Goal: Find contact information: Find contact information

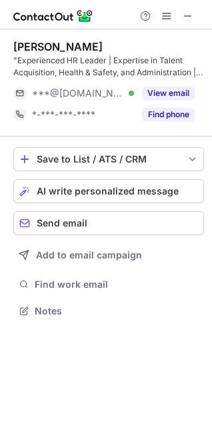
scroll to position [302, 212]
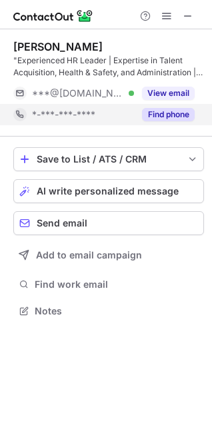
click at [169, 114] on button "Find phone" at bounding box center [168, 114] width 53 height 13
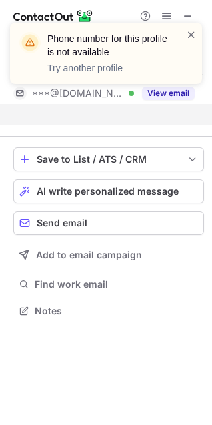
scroll to position [280, 212]
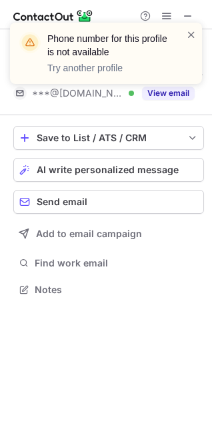
click at [164, 91] on div "Phone number for this profile is not available Try another profile" at bounding box center [105, 58] width 213 height 99
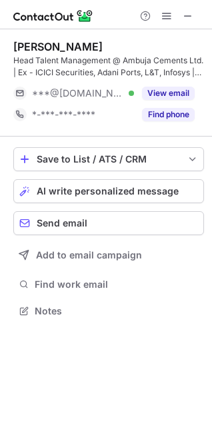
scroll to position [302, 212]
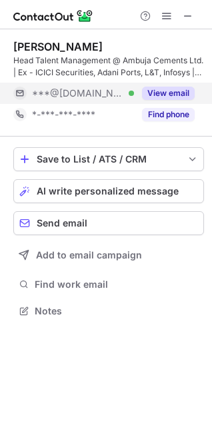
click at [177, 93] on button "View email" at bounding box center [168, 93] width 53 height 13
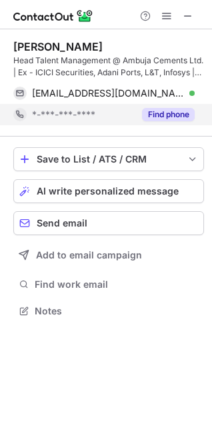
click at [177, 111] on button "Find phone" at bounding box center [168, 114] width 53 height 13
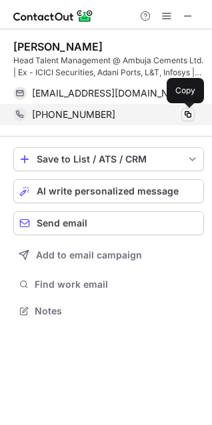
click at [192, 115] on span at bounding box center [188, 114] width 11 height 11
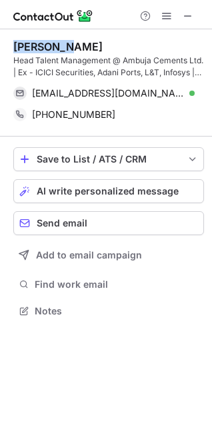
drag, startPoint x: 16, startPoint y: 45, endPoint x: 71, endPoint y: 45, distance: 55.3
click at [71, 45] on div "Bishal H." at bounding box center [108, 46] width 190 height 13
copy div "Bishal H."
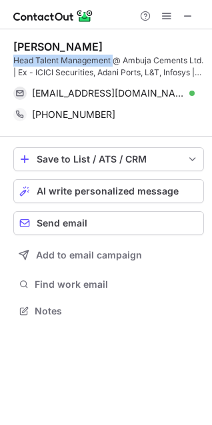
drag, startPoint x: 13, startPoint y: 61, endPoint x: 115, endPoint y: 63, distance: 101.3
click at [115, 63] on div "Head Talent Management @ Ambuja Cements Ltd. | Ex - ICICI Securities, Adani Por…" at bounding box center [108, 67] width 190 height 24
copy div "Head Talent Management"
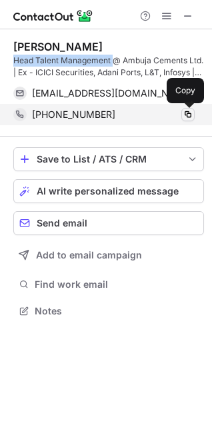
click at [192, 116] on span at bounding box center [188, 114] width 11 height 11
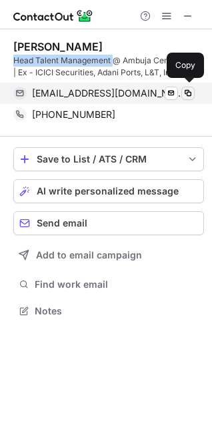
click at [193, 88] on button at bounding box center [187, 93] width 13 height 13
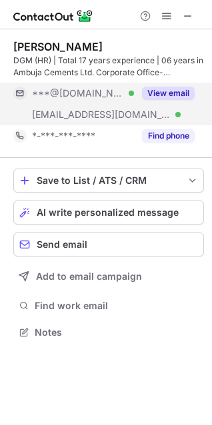
scroll to position [323, 212]
click at [158, 93] on button "View email" at bounding box center [168, 93] width 53 height 13
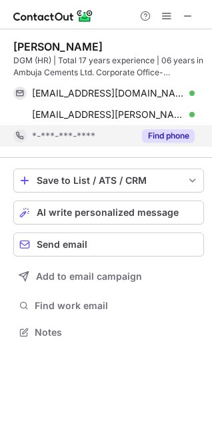
click at [174, 132] on button "Find phone" at bounding box center [168, 135] width 53 height 13
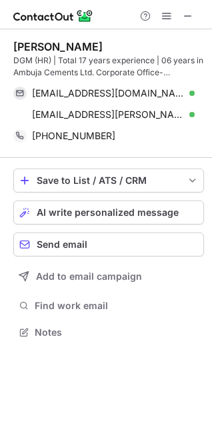
drag, startPoint x: 15, startPoint y: 46, endPoint x: 109, endPoint y: 45, distance: 93.9
click at [109, 45] on div "Antaryami Samal" at bounding box center [108, 46] width 190 height 13
copy div "Antaryami Samal"
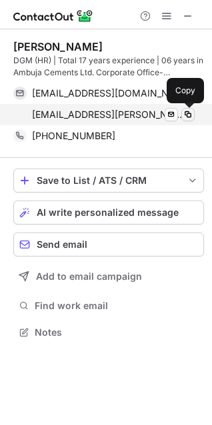
click at [192, 115] on span at bounding box center [188, 114] width 11 height 11
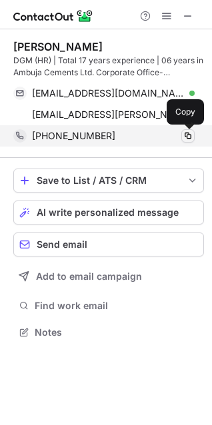
click at [191, 138] on span at bounding box center [188, 136] width 11 height 11
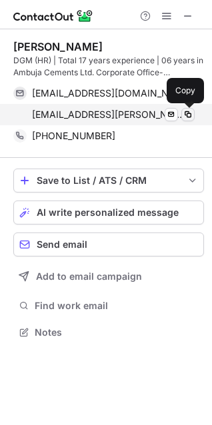
click at [188, 117] on span at bounding box center [188, 114] width 11 height 11
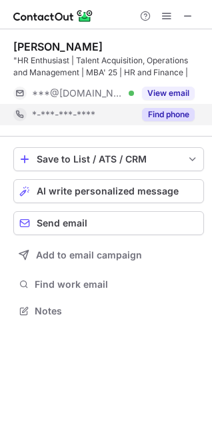
scroll to position [302, 212]
click at [173, 111] on button "Find phone" at bounding box center [168, 114] width 53 height 13
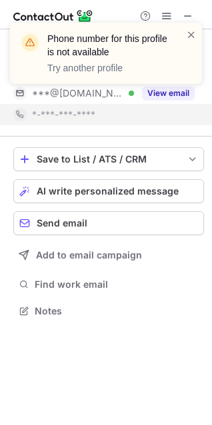
click at [169, 95] on div "Phone number for this profile is not available Try another profile" at bounding box center [105, 58] width 213 height 99
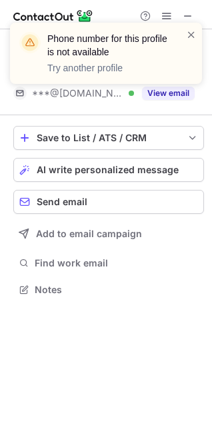
scroll to position [280, 212]
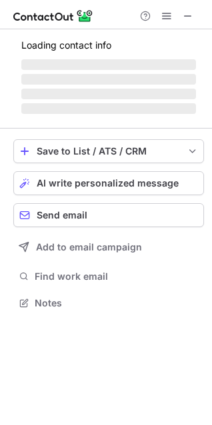
scroll to position [323, 212]
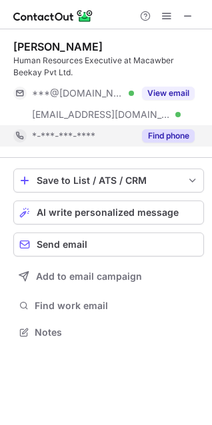
click at [174, 135] on button "Find phone" at bounding box center [168, 135] width 53 height 13
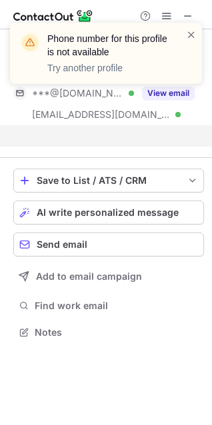
scroll to position [302, 212]
click at [162, 42] on header "Phone number for this profile is not available" at bounding box center [108, 45] width 123 height 27
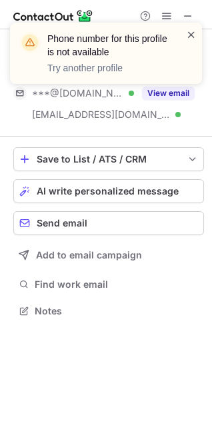
click at [190, 36] on span at bounding box center [191, 34] width 11 height 13
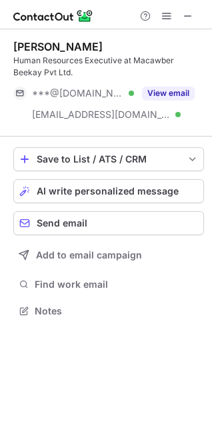
click at [171, 90] on button "View email" at bounding box center [168, 93] width 53 height 13
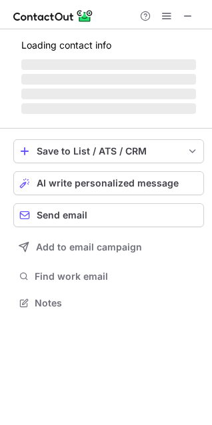
scroll to position [311, 212]
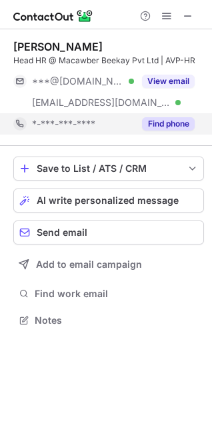
click at [161, 125] on button "Find phone" at bounding box center [168, 123] width 53 height 13
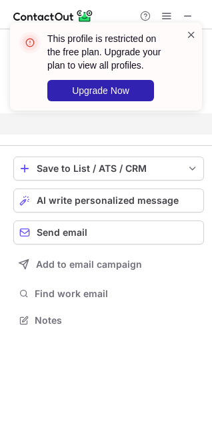
click at [190, 37] on span at bounding box center [191, 34] width 11 height 13
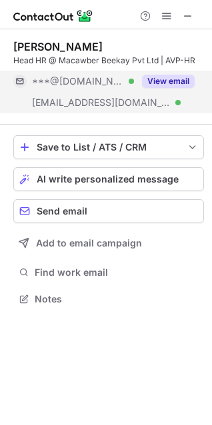
click at [181, 83] on button "View email" at bounding box center [168, 81] width 53 height 13
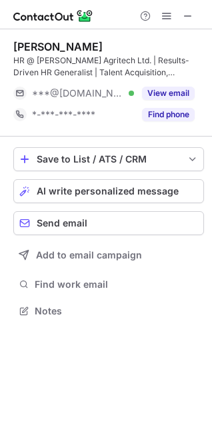
scroll to position [302, 212]
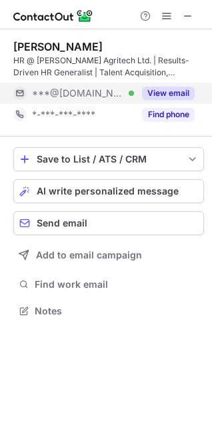
click at [173, 111] on button "Find phone" at bounding box center [168, 114] width 53 height 13
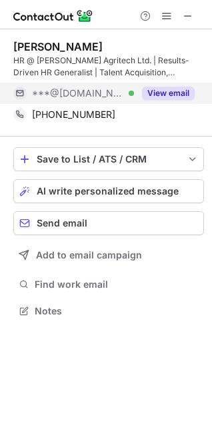
click at [167, 96] on button "View email" at bounding box center [168, 93] width 53 height 13
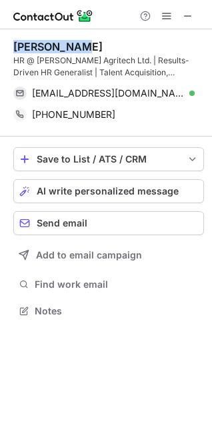
drag, startPoint x: 15, startPoint y: 45, endPoint x: 91, endPoint y: 46, distance: 75.9
click at [91, 46] on div "Lata sharma" at bounding box center [108, 46] width 190 height 13
copy div "Lata sharma"
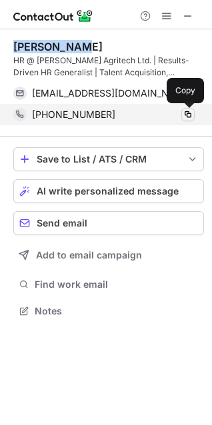
click at [189, 113] on span at bounding box center [188, 114] width 11 height 11
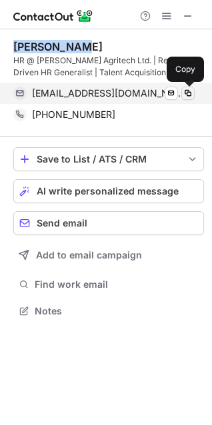
click at [187, 91] on span at bounding box center [188, 93] width 11 height 11
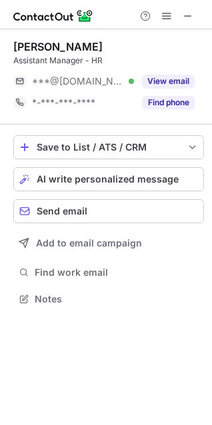
scroll to position [290, 212]
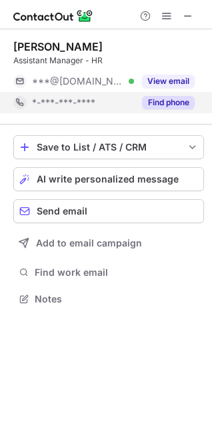
click at [173, 102] on button "Find phone" at bounding box center [168, 102] width 53 height 13
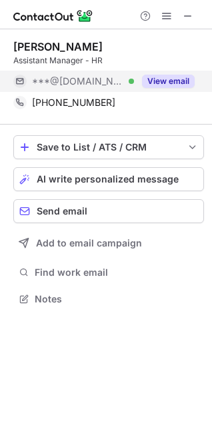
click at [168, 81] on button "View email" at bounding box center [168, 81] width 53 height 13
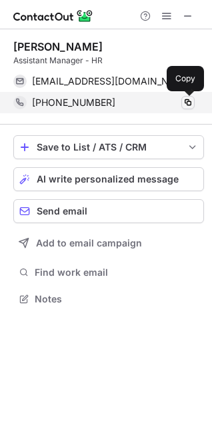
click at [190, 106] on span at bounding box center [188, 102] width 11 height 11
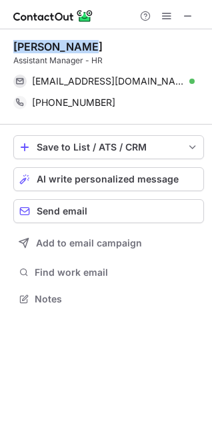
drag, startPoint x: 15, startPoint y: 45, endPoint x: 86, endPoint y: 47, distance: 71.3
click at [86, 47] on div "Aayushi Garg" at bounding box center [108, 46] width 190 height 13
copy div "Aayushi Garg"
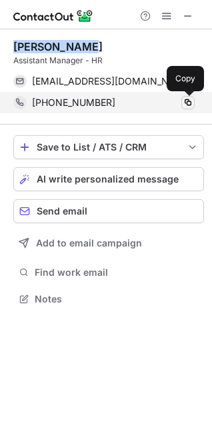
click at [190, 99] on span at bounding box center [188, 102] width 11 height 11
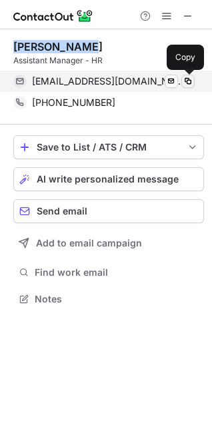
click at [190, 81] on span at bounding box center [188, 81] width 11 height 11
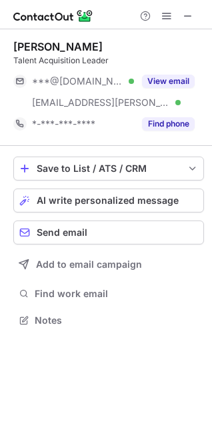
scroll to position [311, 212]
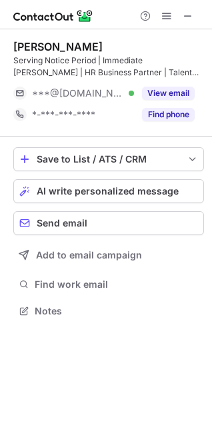
scroll to position [302, 212]
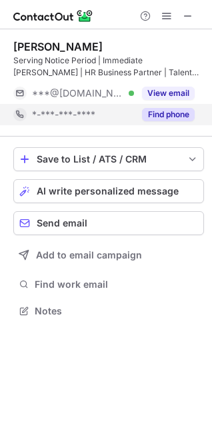
click at [173, 118] on button "Find phone" at bounding box center [168, 114] width 53 height 13
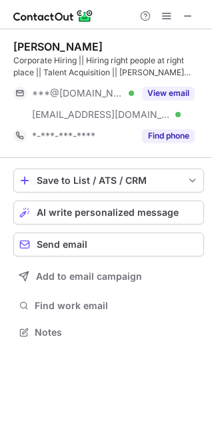
scroll to position [323, 212]
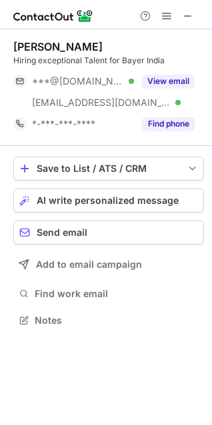
scroll to position [311, 212]
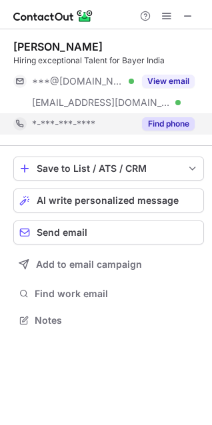
click at [164, 121] on button "Find phone" at bounding box center [168, 123] width 53 height 13
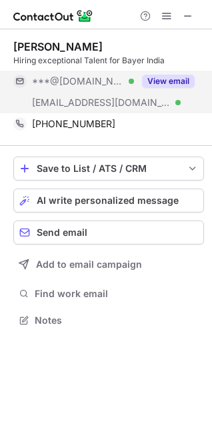
click at [163, 82] on button "View email" at bounding box center [168, 81] width 53 height 13
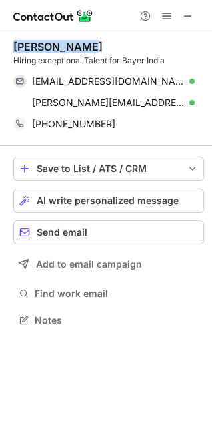
drag, startPoint x: 13, startPoint y: 44, endPoint x: 89, endPoint y: 44, distance: 75.9
click at [89, 44] on div "Richa Pandey" at bounding box center [108, 46] width 190 height 13
copy div "Richa Pandey"
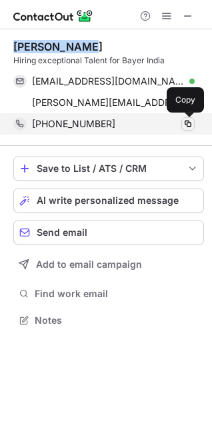
click at [186, 127] on span at bounding box center [188, 124] width 11 height 11
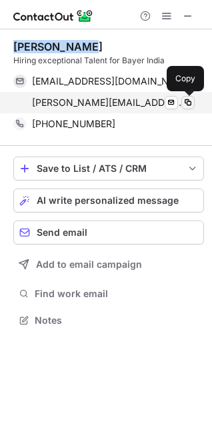
click at [188, 102] on span at bounding box center [188, 102] width 11 height 11
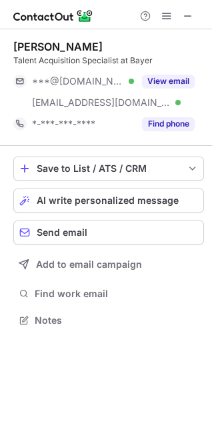
scroll to position [311, 212]
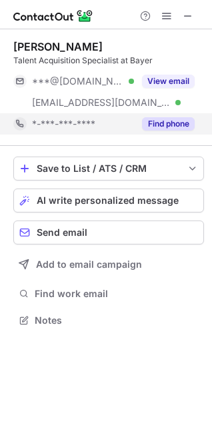
click at [172, 124] on button "Find phone" at bounding box center [168, 123] width 53 height 13
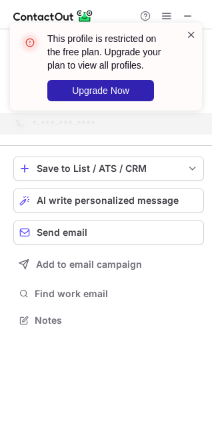
click at [189, 35] on span at bounding box center [191, 34] width 11 height 13
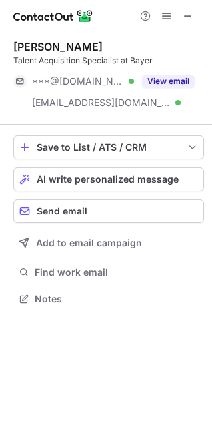
scroll to position [290, 212]
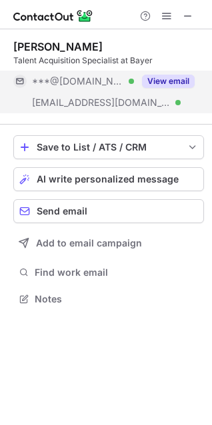
click at [175, 82] on button "View email" at bounding box center [168, 81] width 53 height 13
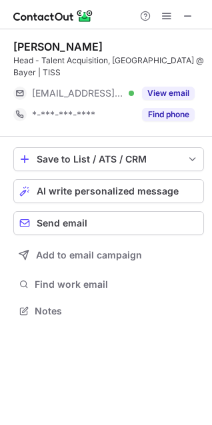
scroll to position [302, 212]
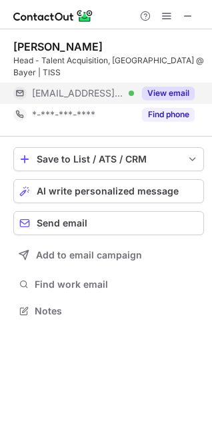
click at [174, 95] on button "View email" at bounding box center [168, 93] width 53 height 13
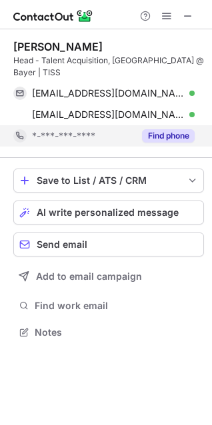
click at [175, 134] on button "Find phone" at bounding box center [168, 135] width 53 height 13
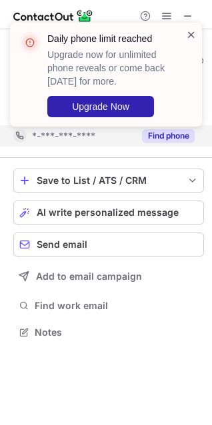
click at [190, 38] on span at bounding box center [191, 34] width 11 height 13
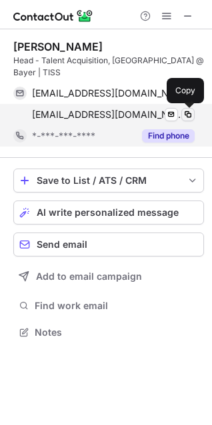
click at [187, 115] on span at bounding box center [188, 114] width 11 height 11
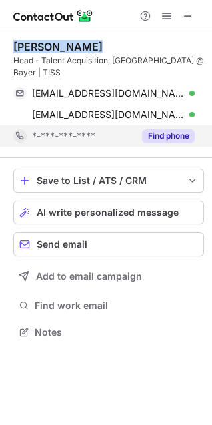
drag, startPoint x: 15, startPoint y: 47, endPoint x: 102, endPoint y: 46, distance: 87.3
click at [102, 46] on div "Sudhir Shinde" at bounding box center [108, 46] width 190 height 13
copy div "Sudhir Shinde"
click at [167, 139] on button "Find phone" at bounding box center [168, 135] width 53 height 13
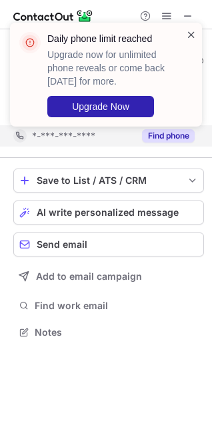
click at [191, 35] on span at bounding box center [191, 34] width 11 height 13
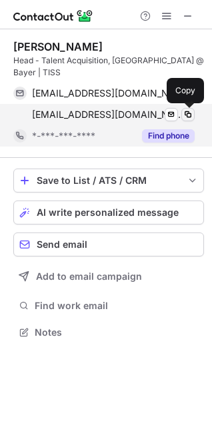
click at [189, 115] on span at bounding box center [188, 114] width 11 height 11
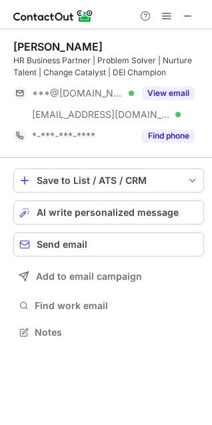
scroll to position [323, 212]
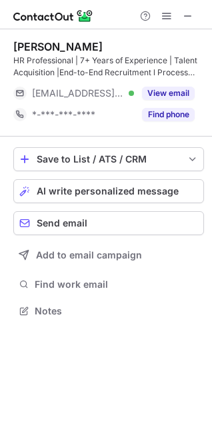
scroll to position [302, 212]
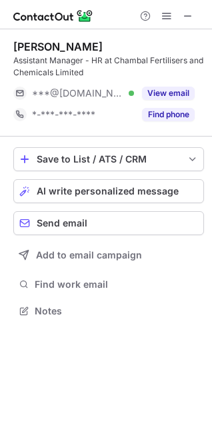
scroll to position [302, 212]
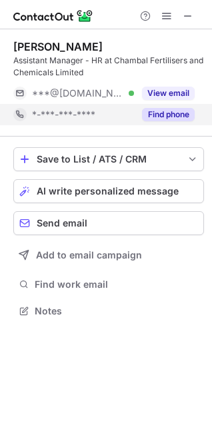
click at [170, 107] on div "Find phone" at bounding box center [164, 114] width 61 height 21
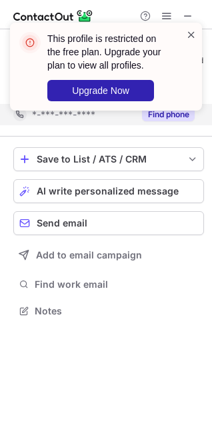
click at [192, 33] on span at bounding box center [191, 34] width 11 height 13
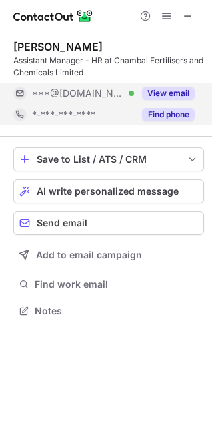
click at [184, 93] on button "View email" at bounding box center [168, 93] width 53 height 13
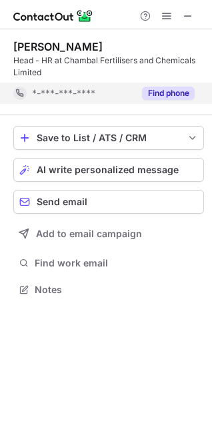
scroll to position [280, 212]
click at [169, 118] on div "Save to List / ATS / CRM List Select Lever Connect Greenhouse Connect Salesforc…" at bounding box center [108, 212] width 190 height 194
click at [159, 91] on button "Find phone" at bounding box center [168, 93] width 53 height 13
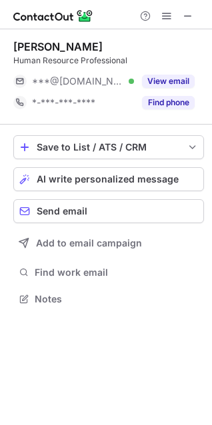
scroll to position [290, 212]
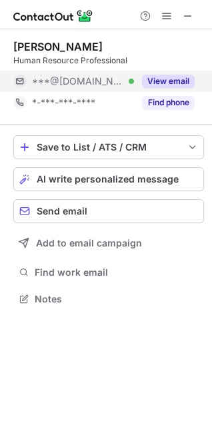
click at [183, 79] on button "View email" at bounding box center [168, 81] width 53 height 13
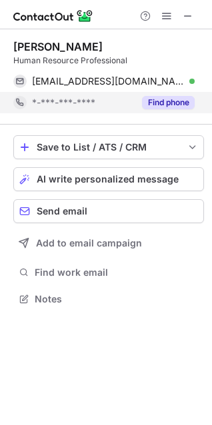
click at [183, 101] on button "Find phone" at bounding box center [168, 102] width 53 height 13
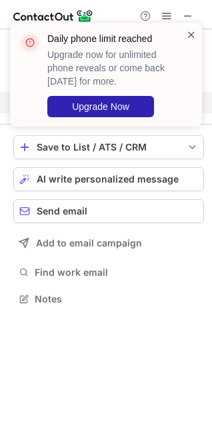
click at [189, 32] on span at bounding box center [191, 34] width 11 height 13
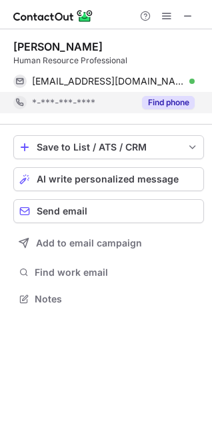
click at [158, 105] on button "Find phone" at bounding box center [168, 102] width 53 height 13
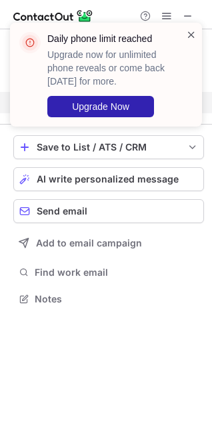
click at [186, 38] on span at bounding box center [191, 34] width 11 height 13
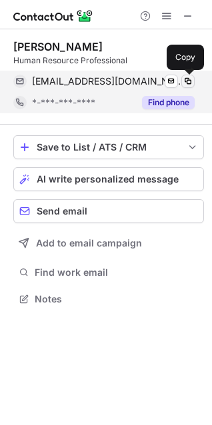
click at [186, 80] on span at bounding box center [188, 81] width 11 height 11
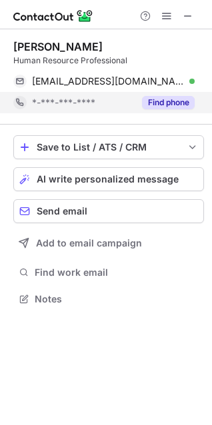
click at [166, 101] on button "Find phone" at bounding box center [168, 102] width 53 height 13
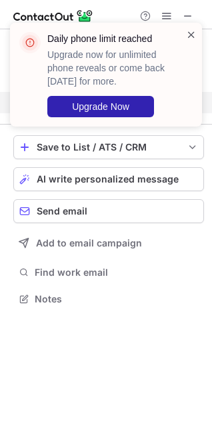
click at [187, 37] on span at bounding box center [191, 34] width 11 height 13
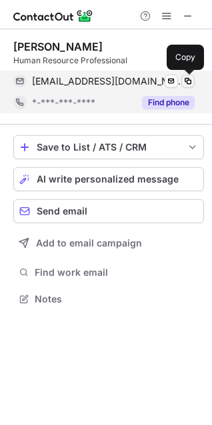
click at [187, 79] on span at bounding box center [188, 81] width 11 height 11
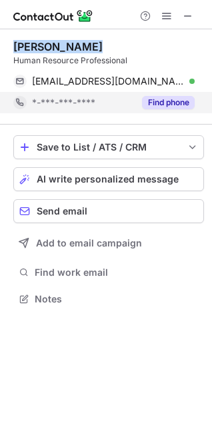
drag, startPoint x: 15, startPoint y: 43, endPoint x: 89, endPoint y: 48, distance: 74.1
click at [89, 48] on div "Praveena Vyas" at bounding box center [57, 46] width 89 height 13
copy div "Praveena Vyas"
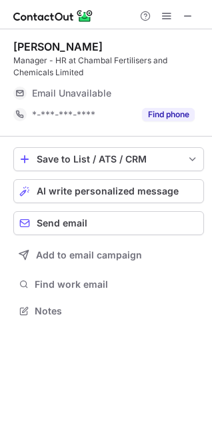
scroll to position [302, 212]
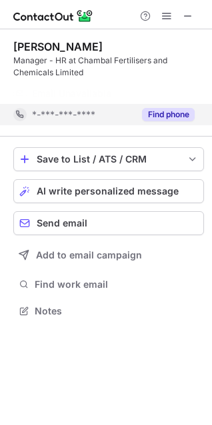
click at [173, 107] on div "Find phone" at bounding box center [164, 114] width 61 height 21
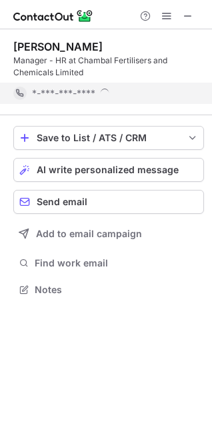
scroll to position [280, 212]
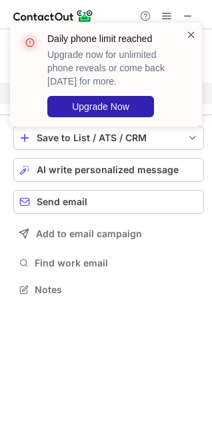
click at [189, 35] on span at bounding box center [191, 34] width 11 height 13
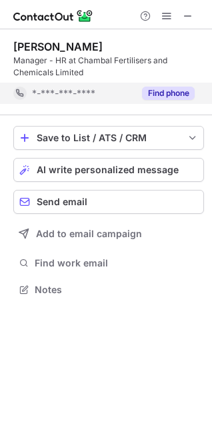
click at [171, 95] on button "Find phone" at bounding box center [168, 93] width 53 height 13
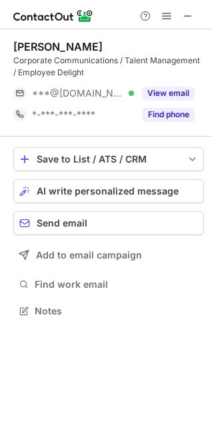
scroll to position [302, 212]
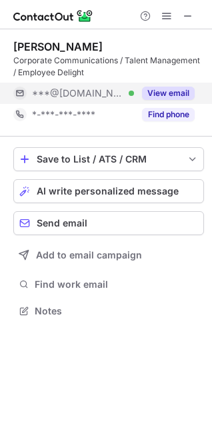
click at [154, 93] on button "View email" at bounding box center [168, 93] width 53 height 13
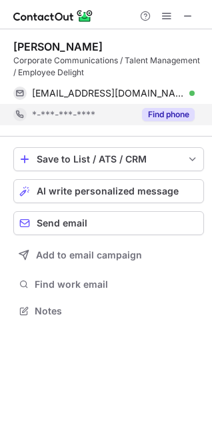
click at [155, 116] on button "Find phone" at bounding box center [168, 114] width 53 height 13
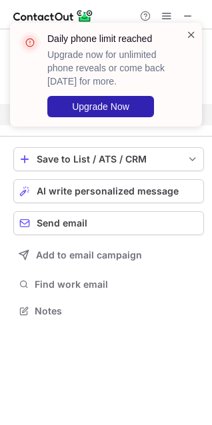
click at [187, 38] on span at bounding box center [191, 34] width 11 height 13
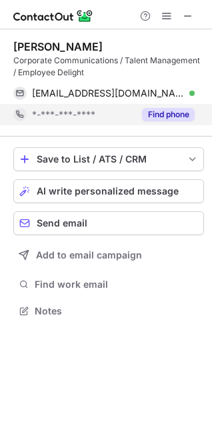
drag, startPoint x: 13, startPoint y: 43, endPoint x: 113, endPoint y: 43, distance: 99.9
click at [113, 43] on div "Shashank Rajawat" at bounding box center [108, 46] width 190 height 13
copy div "Shashank Rajawat"
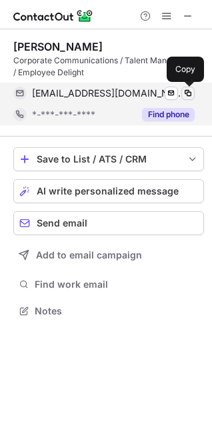
click at [190, 91] on span at bounding box center [188, 93] width 11 height 11
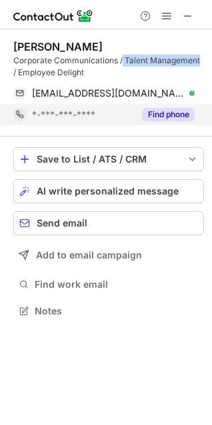
drag, startPoint x: 123, startPoint y: 59, endPoint x: 201, endPoint y: 63, distance: 78.1
click at [201, 63] on div "Corporate Communications / Talent Management / Employee Delight" at bounding box center [108, 67] width 190 height 24
copy div "Talent Management"
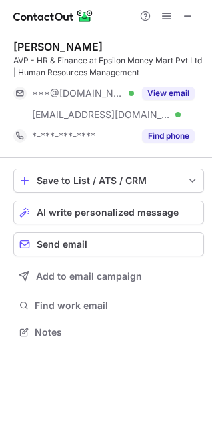
scroll to position [323, 212]
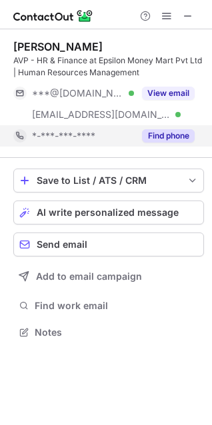
click at [177, 136] on button "Find phone" at bounding box center [168, 135] width 53 height 13
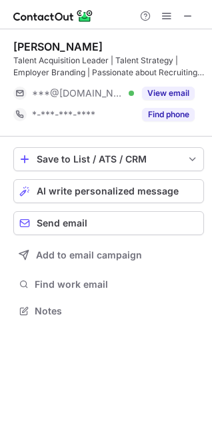
scroll to position [302, 212]
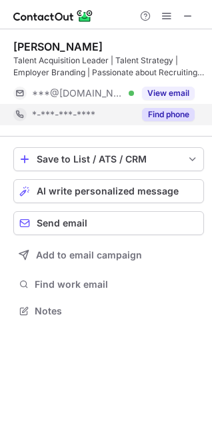
click at [168, 113] on button "Find phone" at bounding box center [168, 114] width 53 height 13
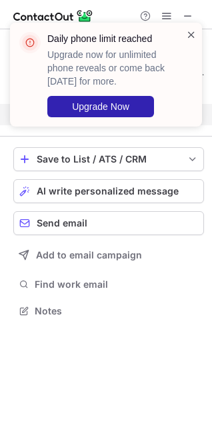
click at [189, 35] on span at bounding box center [191, 34] width 11 height 13
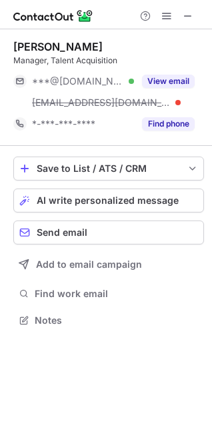
scroll to position [311, 212]
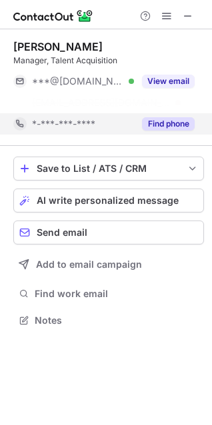
click at [169, 125] on button "Find phone" at bounding box center [168, 123] width 53 height 13
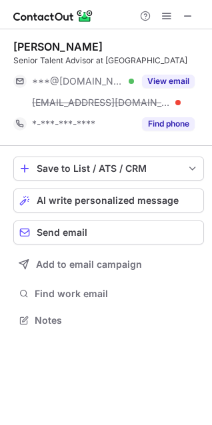
scroll to position [311, 212]
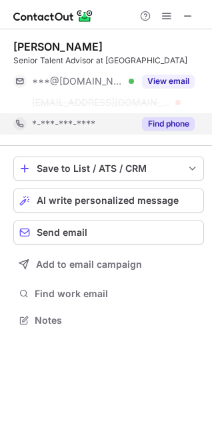
click at [181, 123] on button "Find phone" at bounding box center [168, 123] width 53 height 13
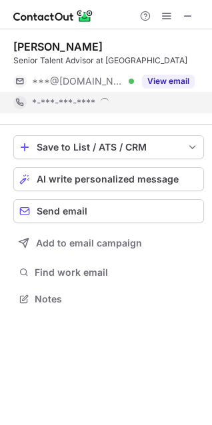
scroll to position [290, 212]
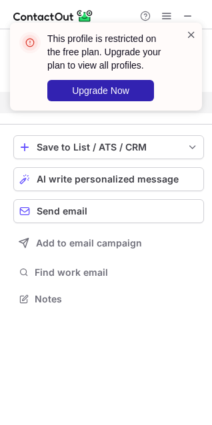
click at [189, 36] on span at bounding box center [191, 34] width 11 height 13
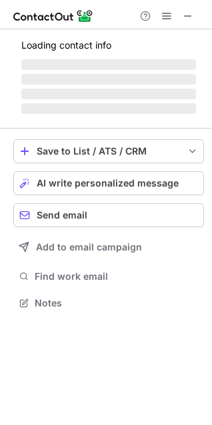
scroll to position [302, 212]
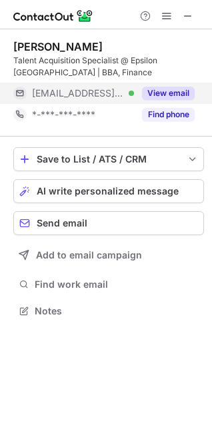
click at [178, 93] on button "View email" at bounding box center [168, 93] width 53 height 13
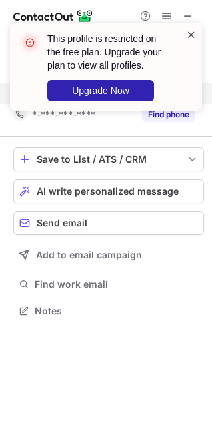
click at [189, 37] on span at bounding box center [191, 34] width 11 height 13
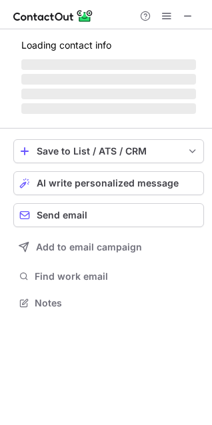
scroll to position [323, 212]
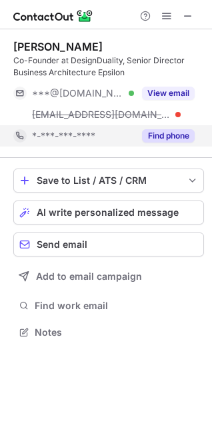
click at [187, 139] on button "Find phone" at bounding box center [168, 135] width 53 height 13
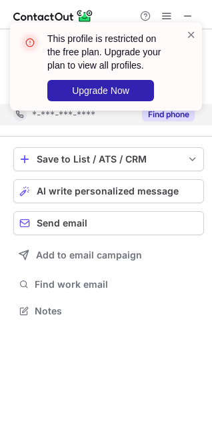
scroll to position [302, 212]
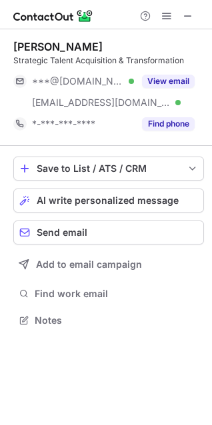
scroll to position [311, 212]
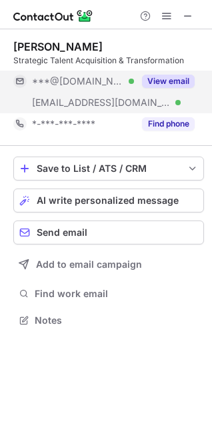
click at [173, 83] on button "View email" at bounding box center [168, 81] width 53 height 13
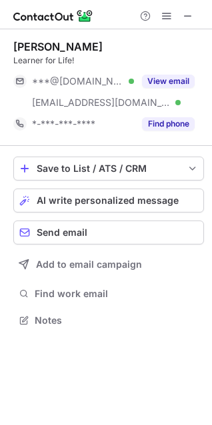
scroll to position [311, 212]
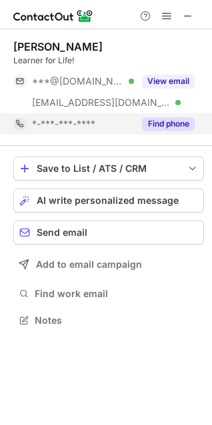
click at [168, 129] on button "Find phone" at bounding box center [168, 123] width 53 height 13
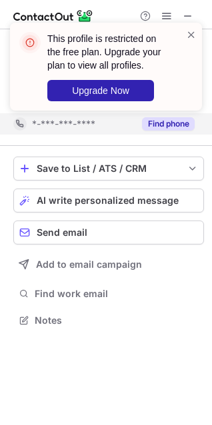
click at [148, 33] on header "This profile is restricted on the free plan. Upgrade your plan to view all prof…" at bounding box center [108, 52] width 123 height 40
click at [190, 37] on span at bounding box center [191, 34] width 11 height 13
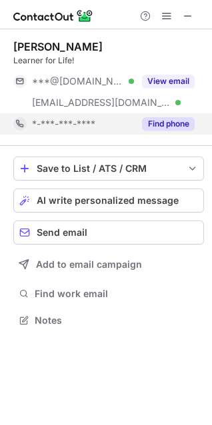
click at [173, 77] on div "This profile is restricted on the free plan. Upgrade your plan to view all prof…" at bounding box center [106, 212] width 212 height 425
click at [173, 77] on button "View email" at bounding box center [168, 81] width 53 height 13
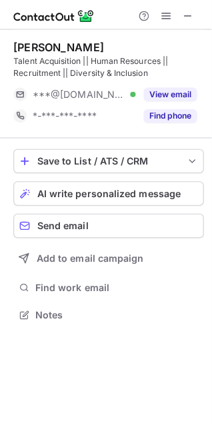
scroll to position [302, 212]
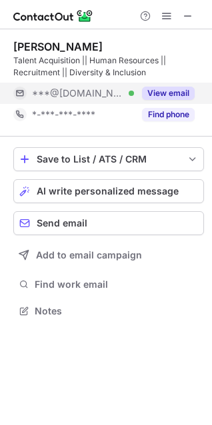
click at [165, 95] on button "View email" at bounding box center [168, 93] width 53 height 13
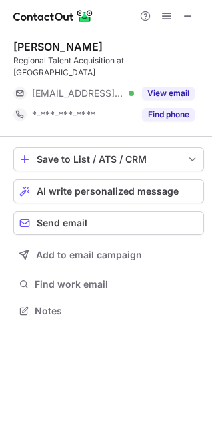
scroll to position [290, 212]
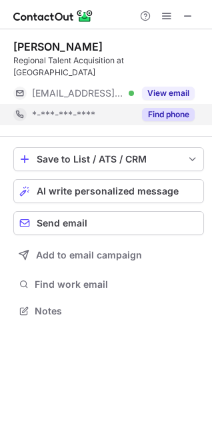
click at [185, 108] on button "Find phone" at bounding box center [168, 114] width 53 height 13
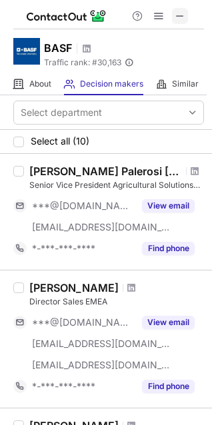
click at [181, 20] on span at bounding box center [180, 16] width 11 height 11
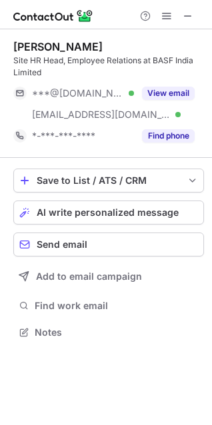
scroll to position [323, 212]
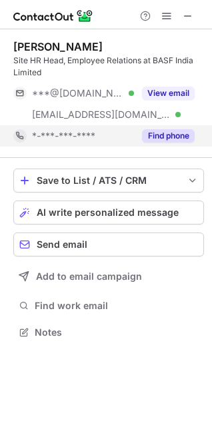
click at [181, 133] on button "Find phone" at bounding box center [168, 135] width 53 height 13
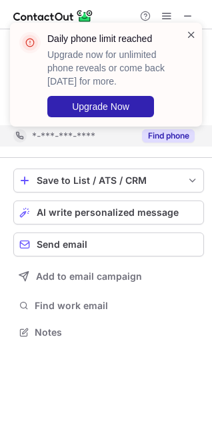
click at [187, 37] on span at bounding box center [191, 34] width 11 height 13
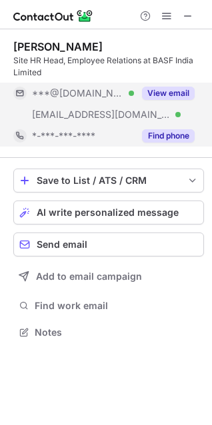
click at [163, 93] on button "View email" at bounding box center [168, 93] width 53 height 13
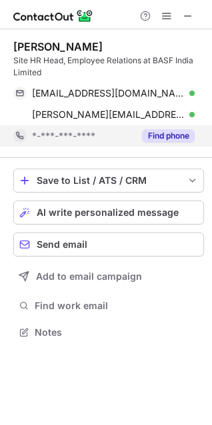
click at [186, 131] on button "Find phone" at bounding box center [168, 135] width 53 height 13
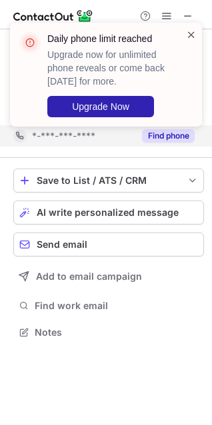
click at [188, 35] on span at bounding box center [191, 34] width 11 height 13
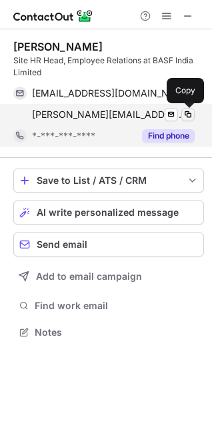
click at [190, 117] on span at bounding box center [188, 114] width 11 height 11
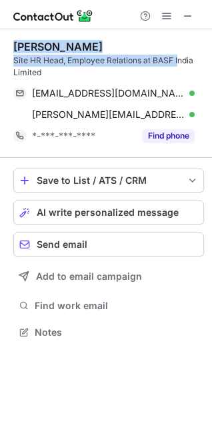
drag, startPoint x: 14, startPoint y: 45, endPoint x: 178, endPoint y: 53, distance: 164.1
click at [178, 53] on div "Sandhya Ramaswamy Site HR Head, Employee Relations at BASF India Limited" at bounding box center [108, 59] width 190 height 39
click at [103, 46] on div "Sandhya Ramaswamy" at bounding box center [57, 46] width 89 height 13
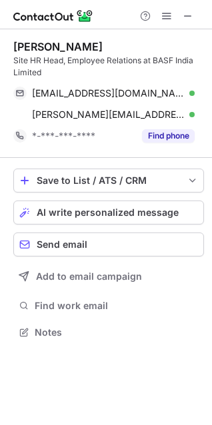
drag, startPoint x: 14, startPoint y: 46, endPoint x: 128, endPoint y: 40, distance: 114.1
click at [128, 40] on div "Sandhya Ramaswamy" at bounding box center [108, 46] width 190 height 13
copy div "Sandhya Ramaswamy"
drag, startPoint x: 12, startPoint y: 57, endPoint x: 64, endPoint y: 59, distance: 52.0
click at [64, 59] on div "Sandhya Ramaswamy Site HR Head, Employee Relations at BASF India Limited sandee…" at bounding box center [106, 190] width 212 height 323
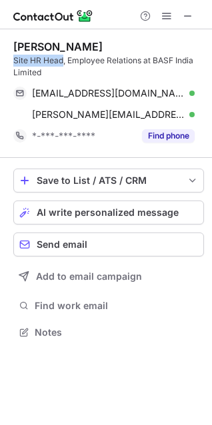
copy div "Site HR Head"
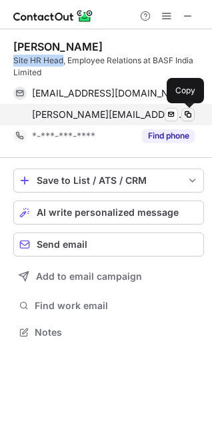
click at [190, 113] on span at bounding box center [188, 114] width 11 height 11
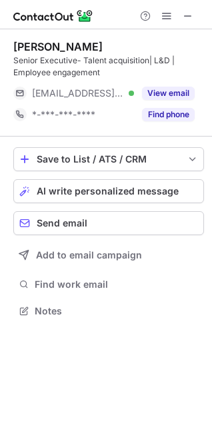
scroll to position [302, 212]
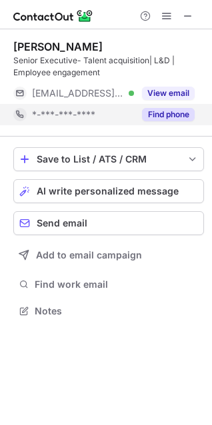
click at [154, 118] on button "Find phone" at bounding box center [168, 114] width 53 height 13
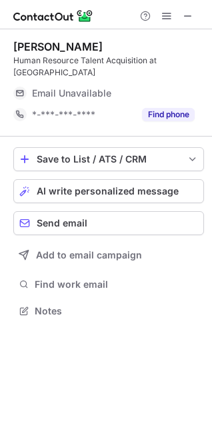
scroll to position [290, 212]
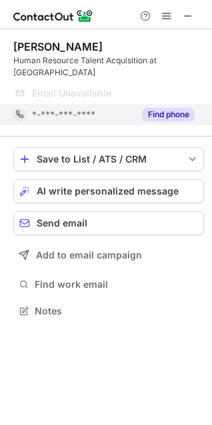
click at [165, 108] on button "Find phone" at bounding box center [168, 114] width 53 height 13
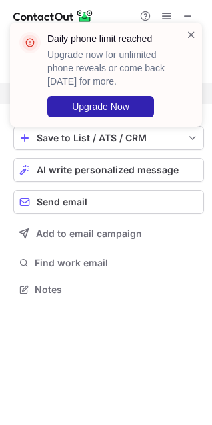
scroll to position [268, 212]
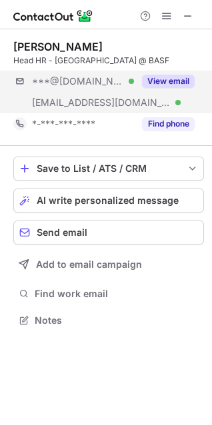
scroll to position [311, 212]
click at [171, 78] on button "View email" at bounding box center [168, 81] width 53 height 13
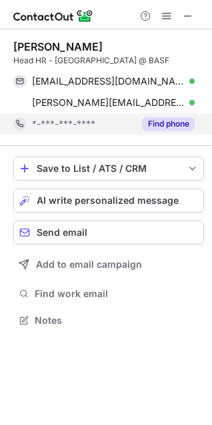
click at [173, 122] on button "Find phone" at bounding box center [168, 123] width 53 height 13
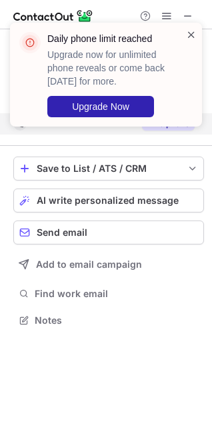
click at [189, 35] on span at bounding box center [191, 34] width 11 height 13
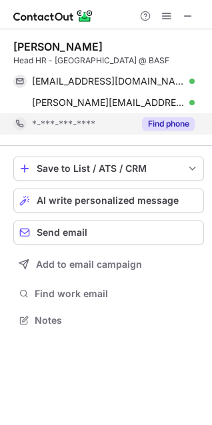
drag, startPoint x: 13, startPoint y: 45, endPoint x: 151, endPoint y: 51, distance: 138.0
click at [151, 51] on div "Ramalakshmi Velmurugan" at bounding box center [108, 46] width 190 height 13
copy div "Ramalakshmi Velmurugan"
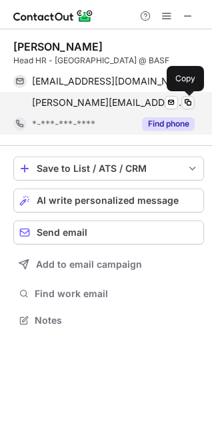
click at [190, 101] on span at bounding box center [188, 102] width 11 height 11
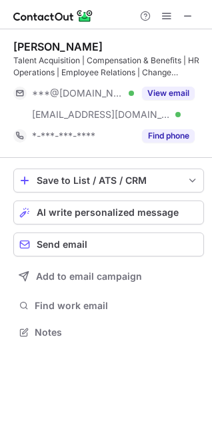
scroll to position [323, 212]
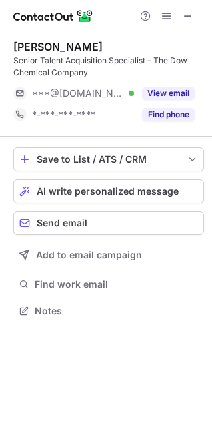
scroll to position [302, 212]
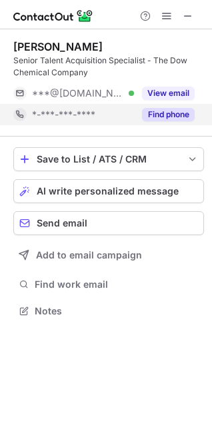
click at [169, 111] on button "Find phone" at bounding box center [168, 114] width 53 height 13
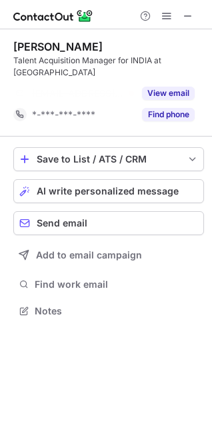
scroll to position [280, 212]
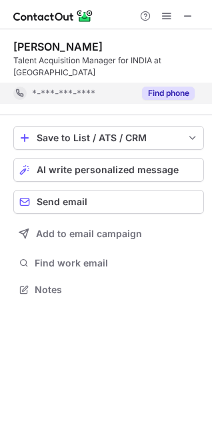
click at [155, 91] on button "Find phone" at bounding box center [168, 93] width 53 height 13
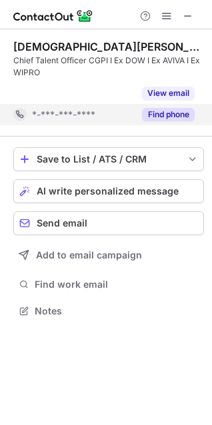
scroll to position [280, 212]
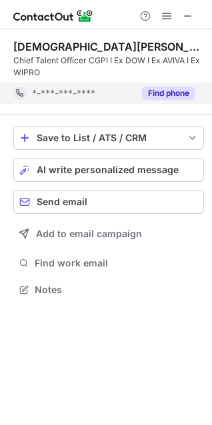
click at [181, 94] on button "Find phone" at bounding box center [168, 93] width 53 height 13
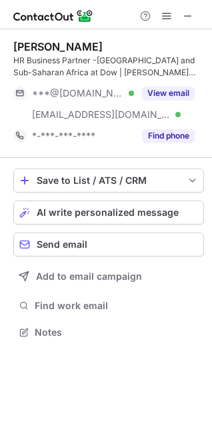
scroll to position [323, 212]
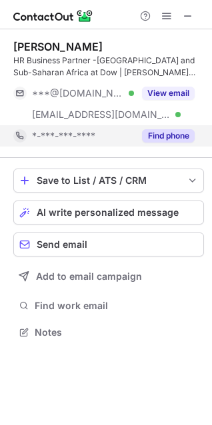
click at [173, 135] on button "Find phone" at bounding box center [168, 135] width 53 height 13
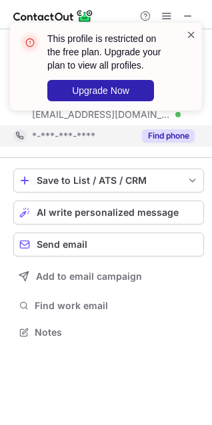
click at [187, 37] on span at bounding box center [191, 34] width 11 height 13
